Goal: Information Seeking & Learning: Learn about a topic

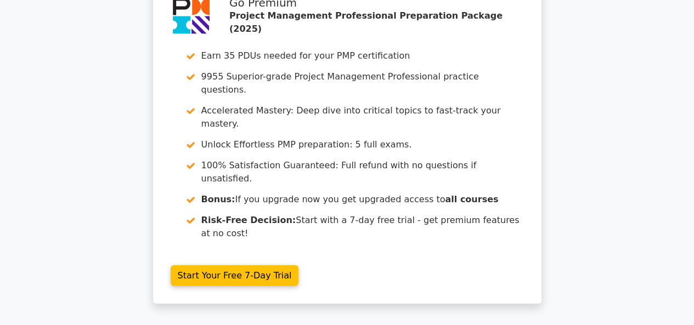
scroll to position [3373, 0]
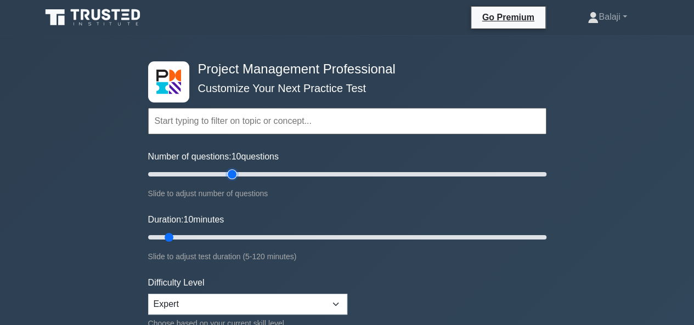
click at [235, 173] on input "Number of questions: 10 questions" at bounding box center [347, 174] width 398 height 13
click at [247, 175] on input "Number of questions: 45 questions" at bounding box center [347, 174] width 398 height 13
click at [271, 174] on input "Number of questions: 55 questions" at bounding box center [347, 174] width 398 height 13
click at [251, 175] on input "Number of questions: 65 questions" at bounding box center [347, 174] width 398 height 13
type input "60"
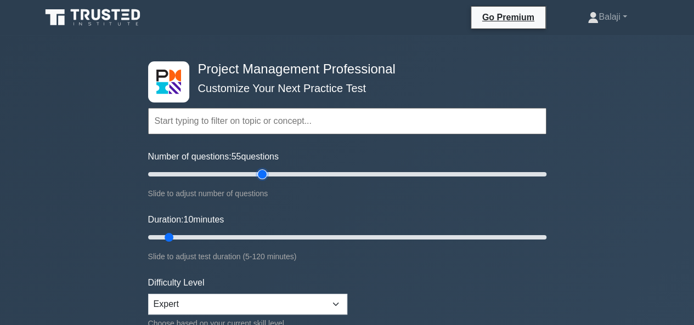
click at [263, 175] on input "Number of questions: 55 questions" at bounding box center [347, 174] width 398 height 13
click at [291, 234] on input "Duration: 45 minutes" at bounding box center [347, 237] width 398 height 13
click at [310, 233] on input "Duration: 45 minutes" at bounding box center [347, 237] width 398 height 13
click at [325, 237] on input "Duration: 50 minutes" at bounding box center [347, 237] width 398 height 13
type input "60"
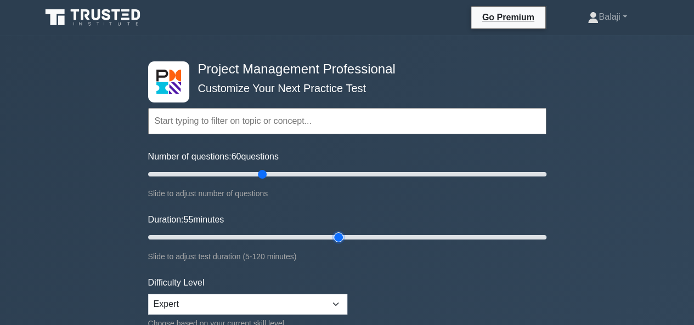
click at [335, 237] on input "Duration: 55 minutes" at bounding box center [347, 237] width 398 height 13
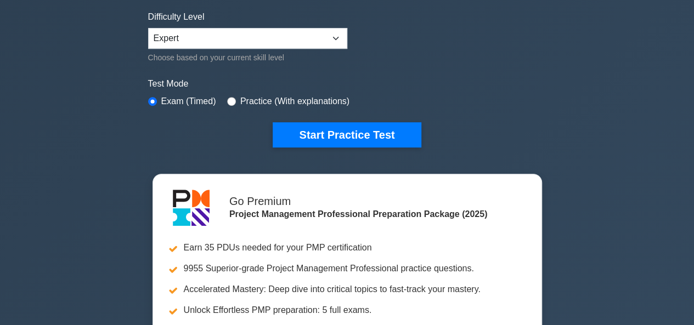
scroll to position [247, 0]
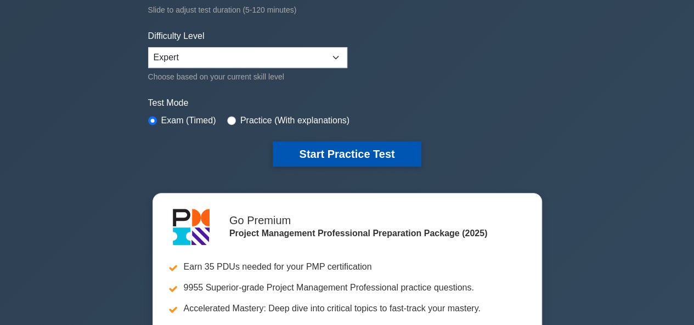
click at [354, 157] on button "Start Practice Test" at bounding box center [347, 153] width 148 height 25
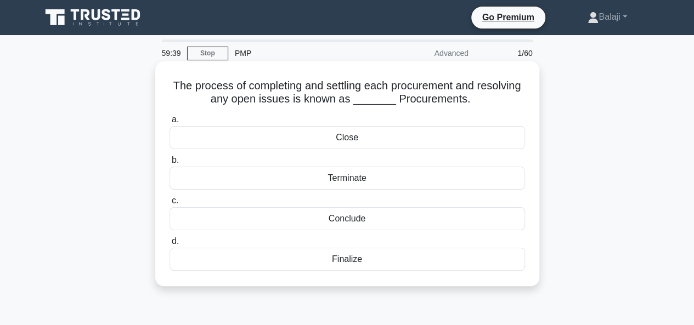
click at [347, 141] on div "Close" at bounding box center [346, 137] width 355 height 23
click at [169, 123] on input "a. Close" at bounding box center [169, 119] width 0 height 7
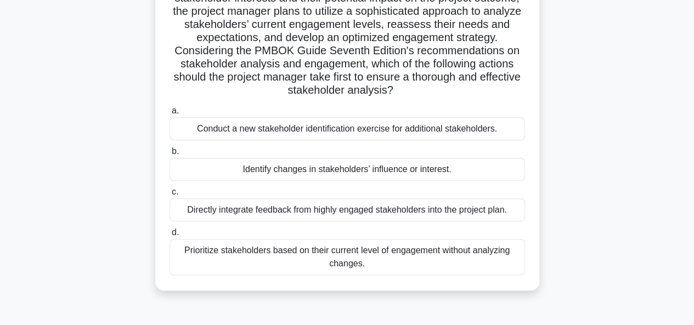
scroll to position [191, 0]
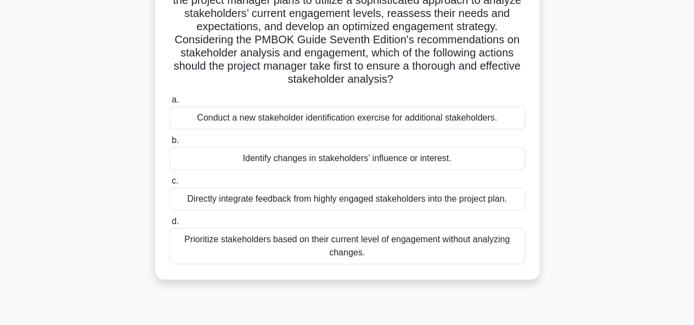
click at [347, 162] on div "Identify changes in stakeholders’ influence or interest." at bounding box center [346, 158] width 355 height 23
click at [169, 144] on input "b. Identify changes in stakeholders’ influence or interest." at bounding box center [169, 140] width 0 height 7
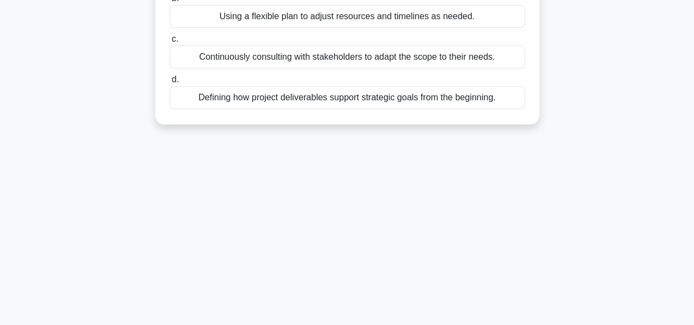
scroll to position [0, 0]
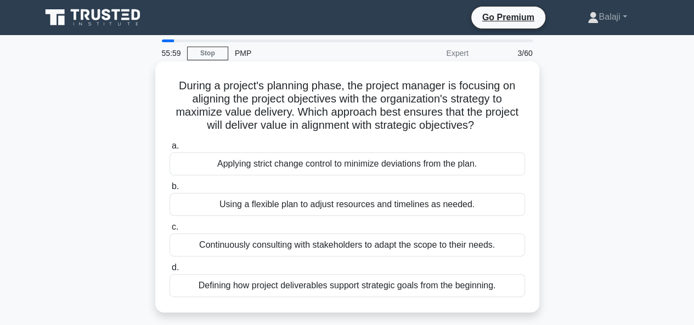
click at [429, 287] on div "Defining how project deliverables support strategic goals from the beginning." at bounding box center [346, 285] width 355 height 23
click at [169, 271] on input "d. Defining how project deliverables support strategic goals from the beginning." at bounding box center [169, 267] width 0 height 7
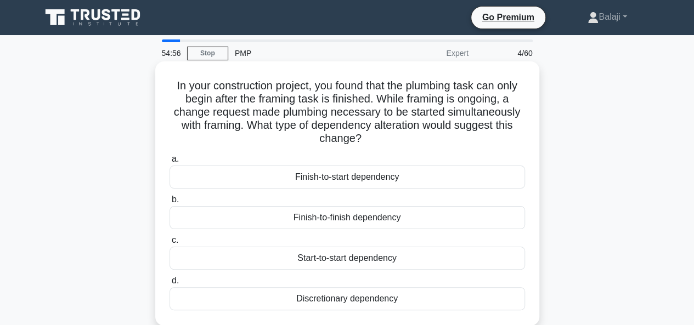
click at [336, 177] on div "Finish-to-start dependency" at bounding box center [346, 177] width 355 height 23
click at [169, 163] on input "a. Finish-to-start dependency" at bounding box center [169, 159] width 0 height 7
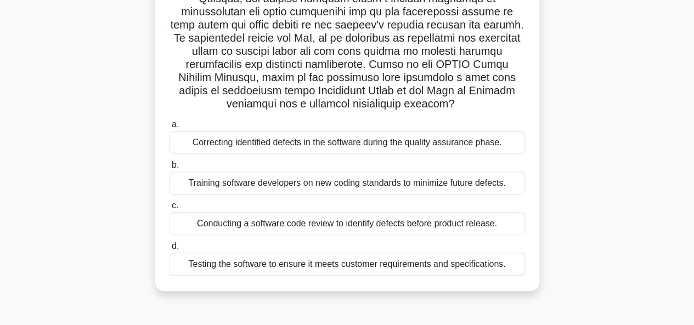
scroll to position [188, 0]
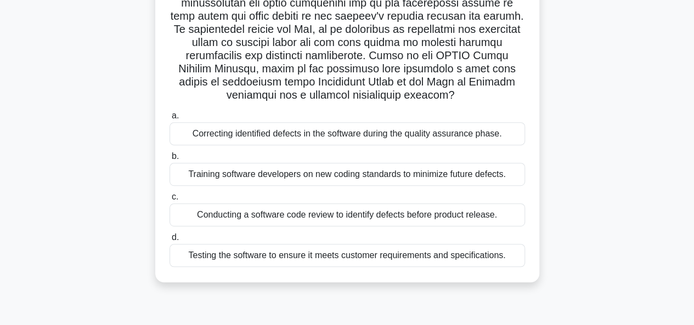
click at [324, 178] on div "Training software developers on new coding standards to minimize future defects." at bounding box center [346, 174] width 355 height 23
click at [169, 160] on input "b. Training software developers on new coding standards to minimize future defe…" at bounding box center [169, 156] width 0 height 7
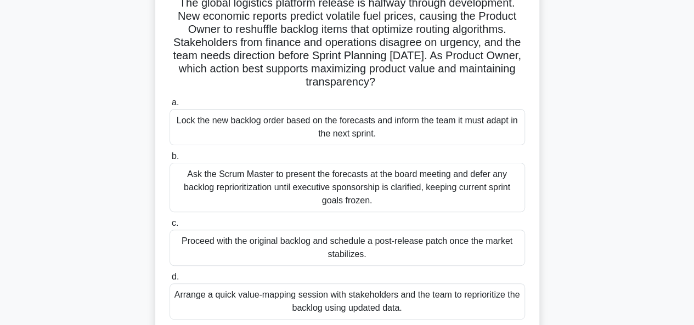
scroll to position [86, 0]
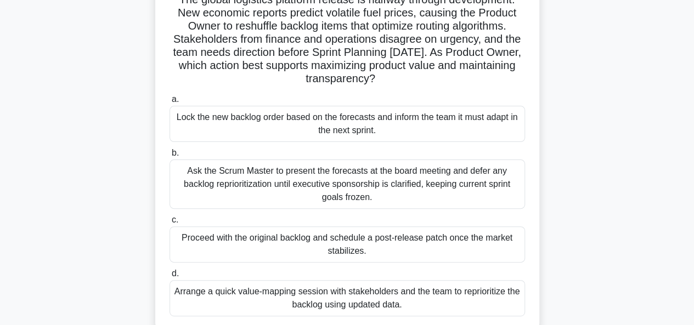
click at [386, 297] on div "Arrange a quick value-mapping session with stakeholders and the team to reprior…" at bounding box center [346, 298] width 355 height 36
click at [423, 297] on div "Arrange a quick value-mapping session with stakeholders and the team to reprior…" at bounding box center [346, 298] width 355 height 36
click at [169, 278] on input "d. Arrange a quick value-mapping session with stakeholders and the team to repr…" at bounding box center [169, 273] width 0 height 7
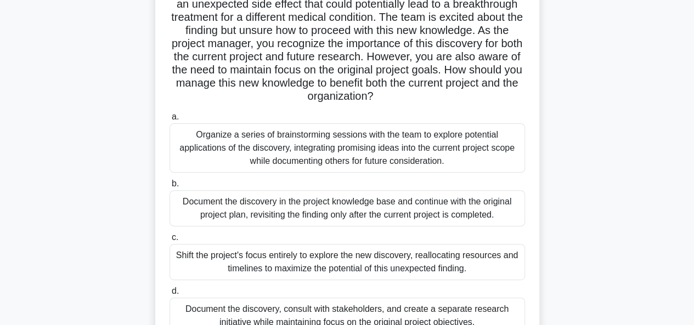
scroll to position [10, 0]
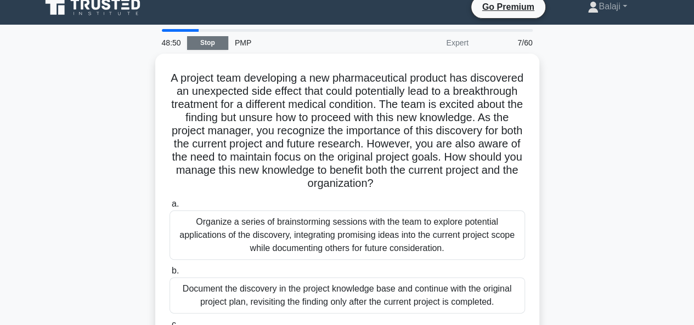
click at [213, 44] on link "Stop" at bounding box center [207, 43] width 41 height 14
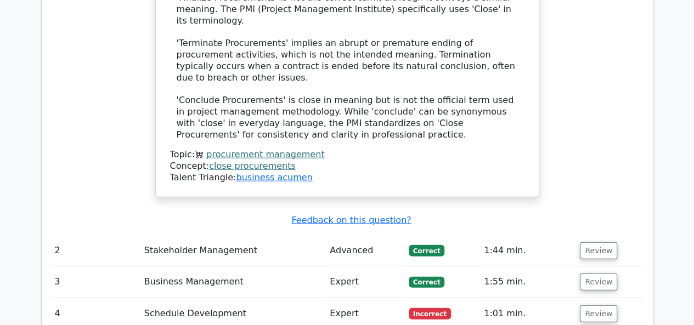
scroll to position [1384, 0]
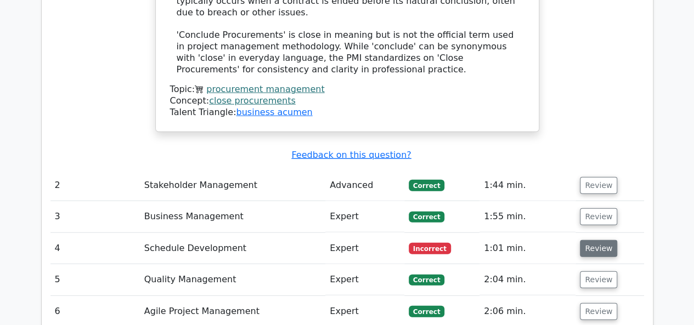
click at [592, 240] on button "Review" at bounding box center [598, 248] width 37 height 17
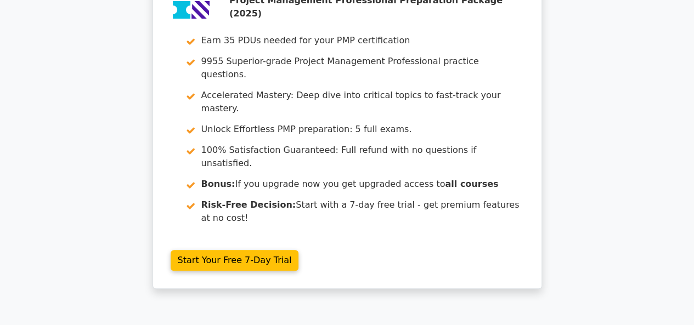
scroll to position [0, 0]
